Goal: Check status: Check status

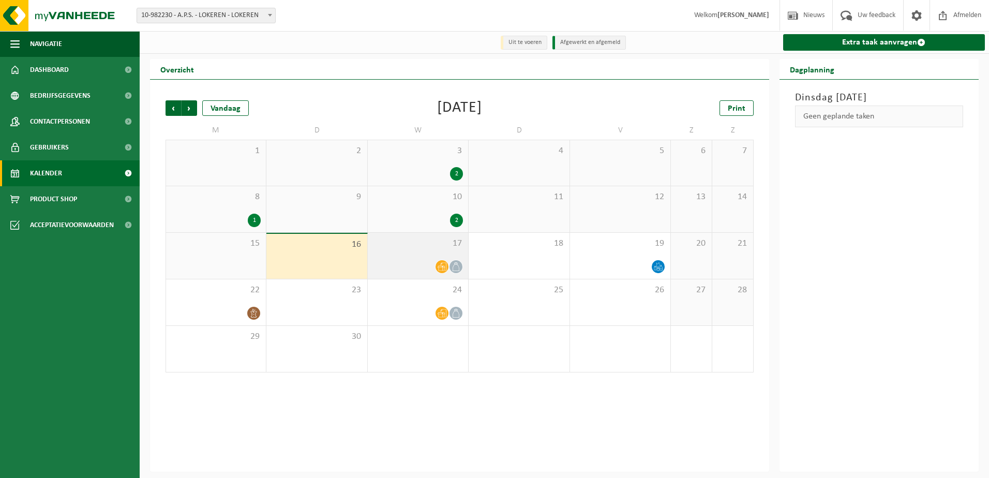
click at [417, 251] on div "17" at bounding box center [418, 256] width 100 height 46
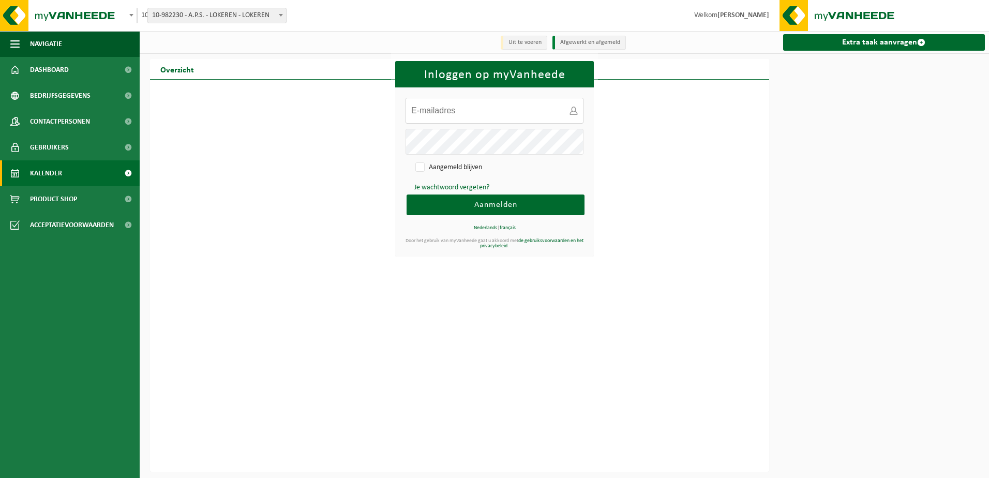
click at [480, 113] on input "E-mailadres:" at bounding box center [494, 111] width 178 height 26
type input "[PERSON_NAME][EMAIL_ADDRESS][PERSON_NAME][DOMAIN_NAME]"
click at [476, 198] on button "Aanmelden" at bounding box center [495, 204] width 178 height 21
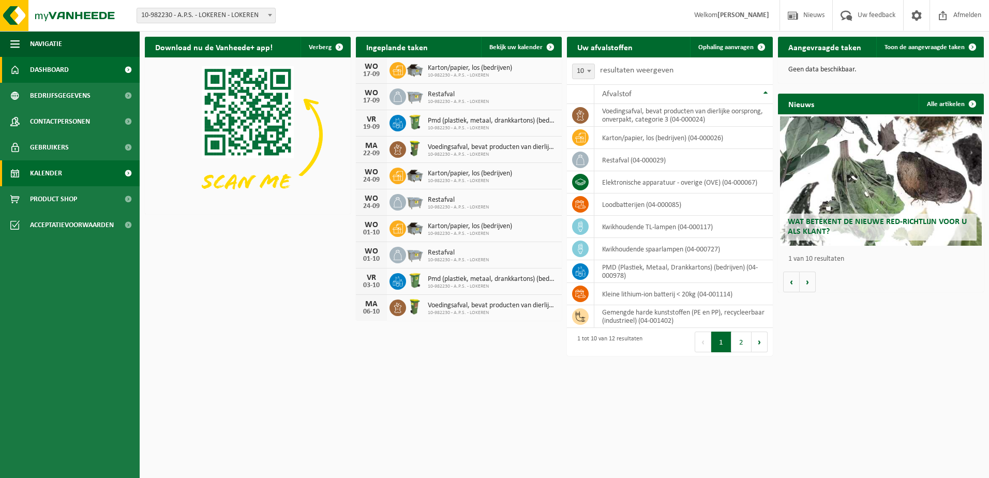
click at [65, 170] on link "Kalender" at bounding box center [70, 173] width 140 height 26
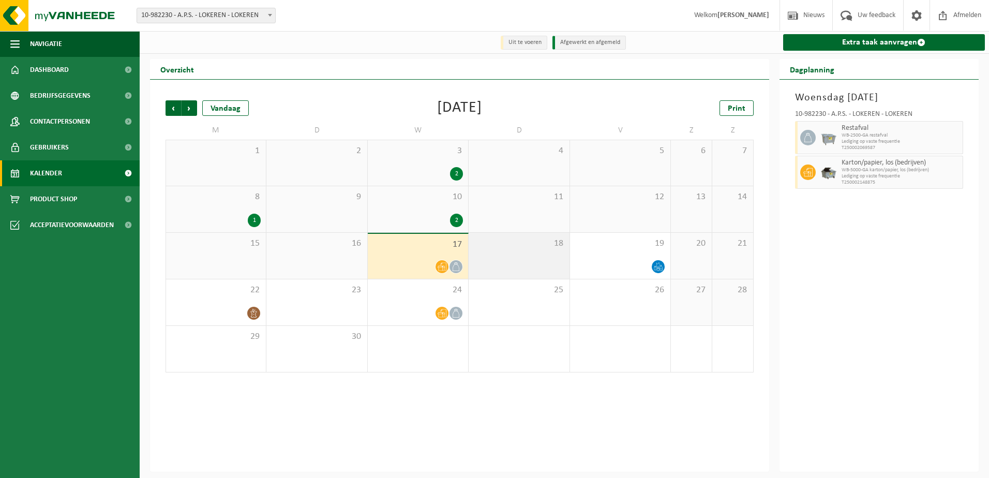
click at [533, 270] on div "18" at bounding box center [519, 256] width 100 height 46
